Goal: Information Seeking & Learning: Learn about a topic

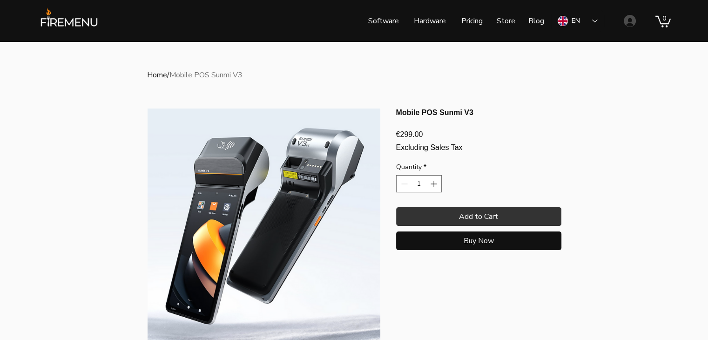
click at [404, 138] on span "€299.00" at bounding box center [409, 134] width 27 height 8
copy div "299.00 Price"
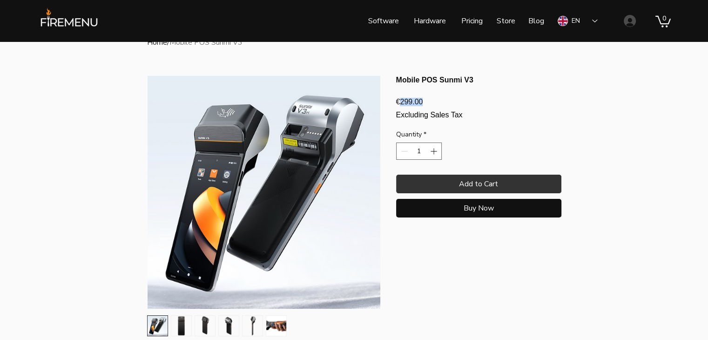
scroll to position [140, 0]
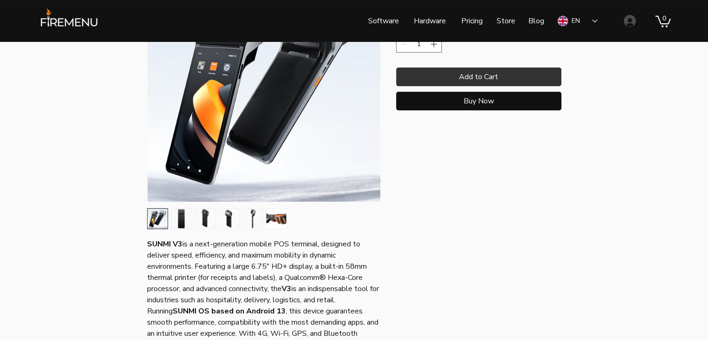
click at [260, 216] on img "5 / 6" at bounding box center [252, 218] width 20 height 20
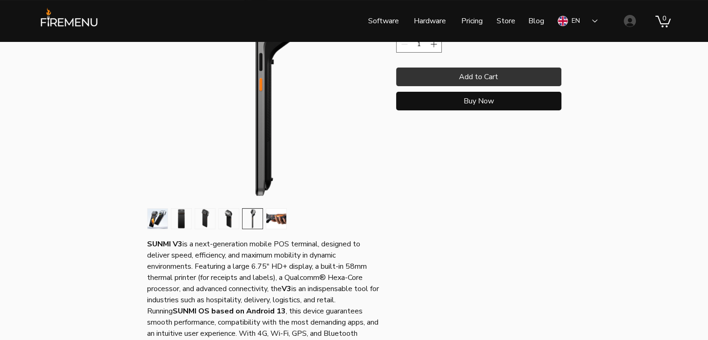
click at [218, 219] on div "4 / 6" at bounding box center [228, 218] width 21 height 21
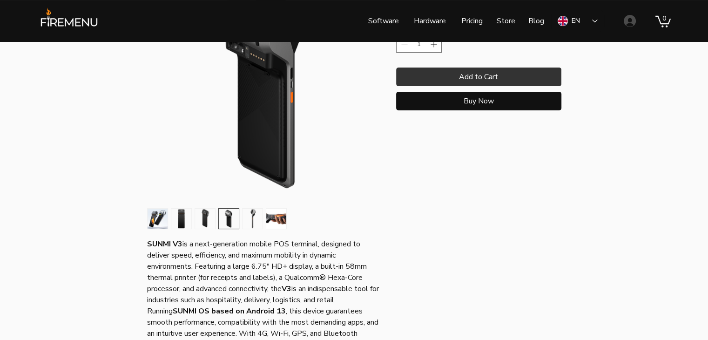
click at [192, 221] on div "main content" at bounding box center [263, 218] width 233 height 21
click at [199, 221] on img "3 / 6" at bounding box center [205, 218] width 20 height 20
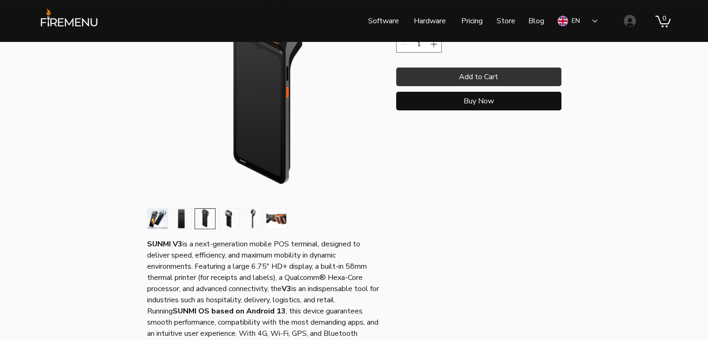
click at [186, 221] on img "2 / 6" at bounding box center [181, 218] width 20 height 20
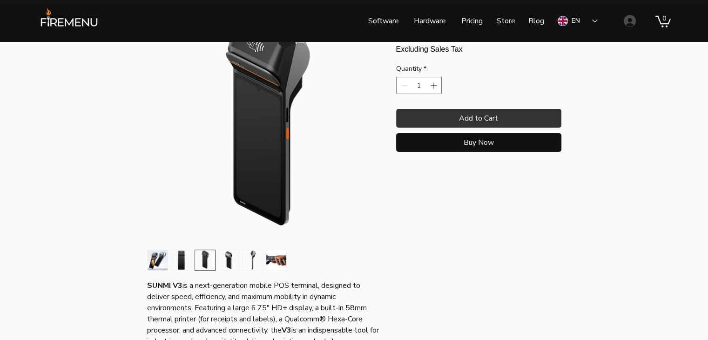
scroll to position [0, 0]
